Goal: Transaction & Acquisition: Purchase product/service

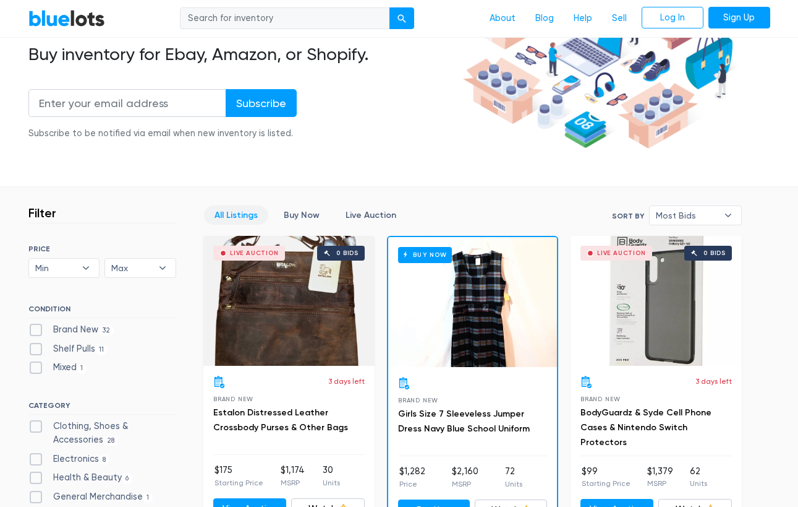
scroll to position [173, 0]
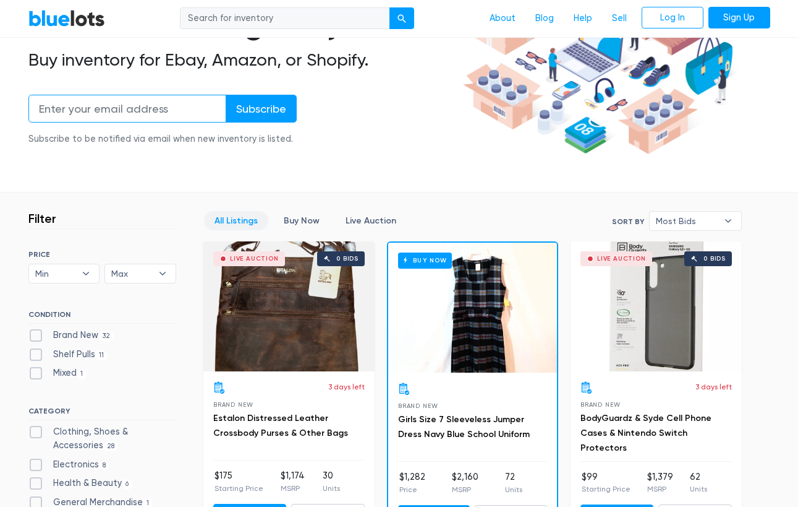
click at [160, 103] on input "email" at bounding box center [127, 109] width 198 height 28
click at [131, 135] on div "Subscribe to be notified via email when new inventory is listed." at bounding box center [162, 139] width 268 height 14
click at [126, 100] on input "email" at bounding box center [127, 109] width 198 height 28
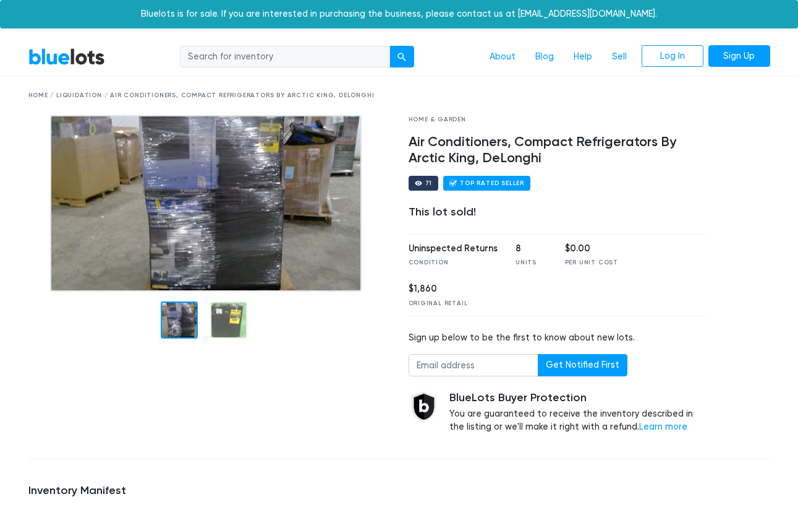
click at [288, 59] on input "search" at bounding box center [285, 57] width 210 height 22
type input "fridges"
click at [402, 56] on button "submit" at bounding box center [402, 57] width 25 height 22
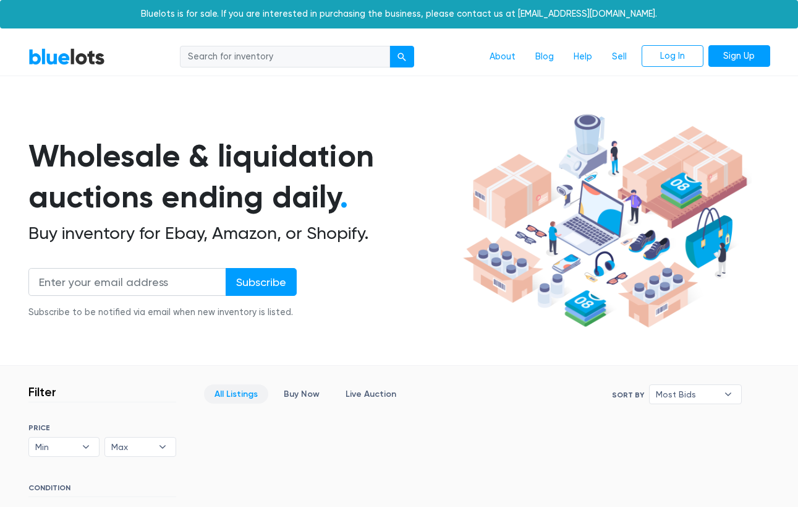
click at [263, 52] on input "search" at bounding box center [285, 57] width 210 height 22
type input "fridges b"
click at [402, 56] on button "submit" at bounding box center [402, 57] width 25 height 22
click at [220, 55] on input "search" at bounding box center [285, 57] width 210 height 22
click at [238, 54] on input "fridges b" at bounding box center [285, 57] width 210 height 22
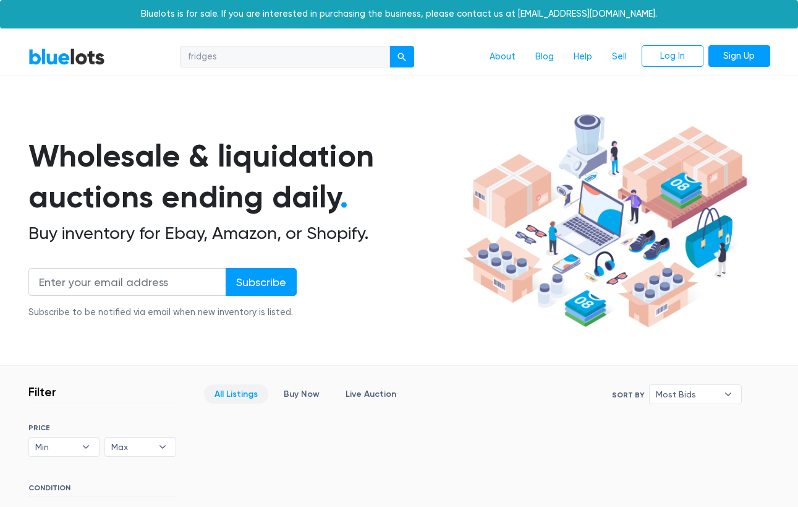
type input "fridges"
click at [402, 56] on button "submit" at bounding box center [402, 57] width 25 height 22
